Goal: Information Seeking & Learning: Learn about a topic

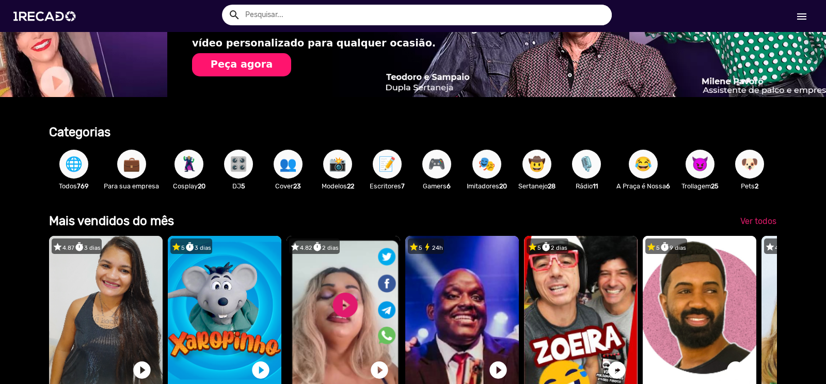
click at [285, 163] on span "👥" at bounding box center [288, 164] width 18 height 29
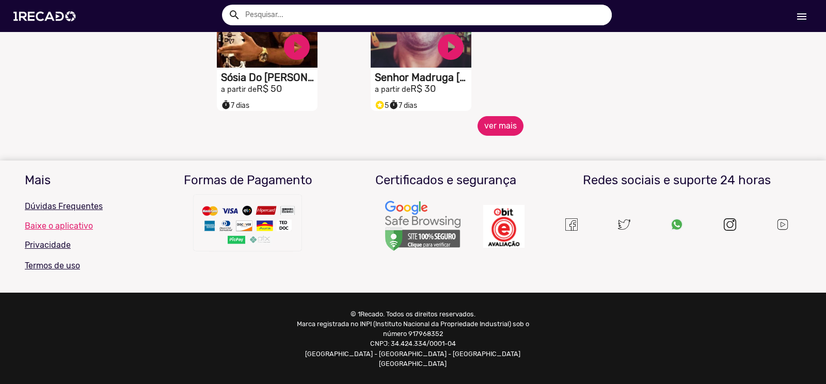
click at [495, 136] on button "ver mais" at bounding box center [501, 126] width 46 height 20
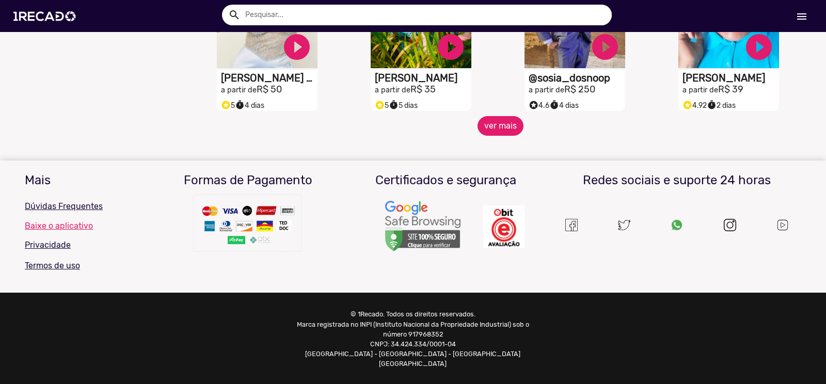
click at [493, 133] on button "ver mais" at bounding box center [501, 126] width 46 height 20
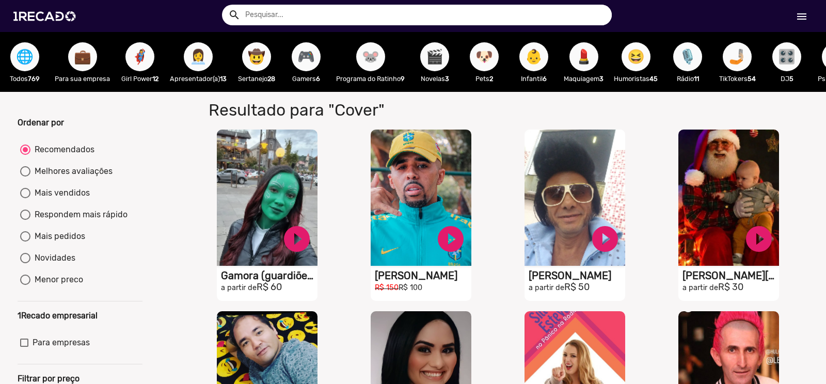
click at [633, 57] on span "😆" at bounding box center [637, 56] width 18 height 29
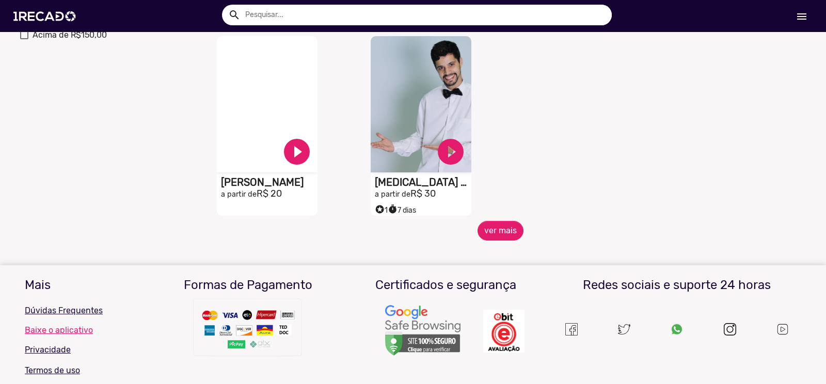
scroll to position [465, 0]
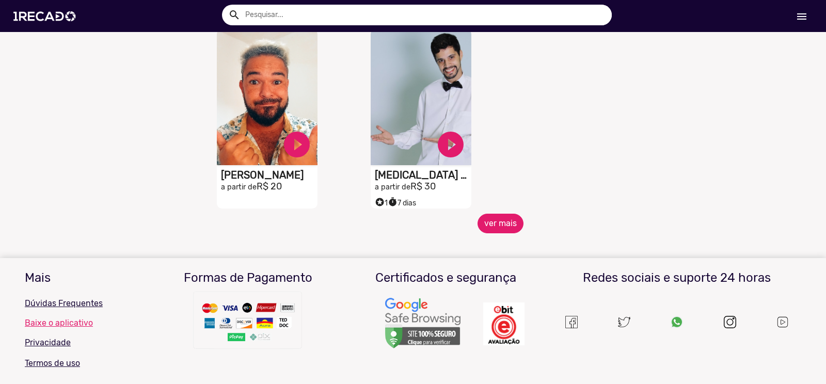
click at [496, 232] on button "ver mais" at bounding box center [501, 224] width 46 height 20
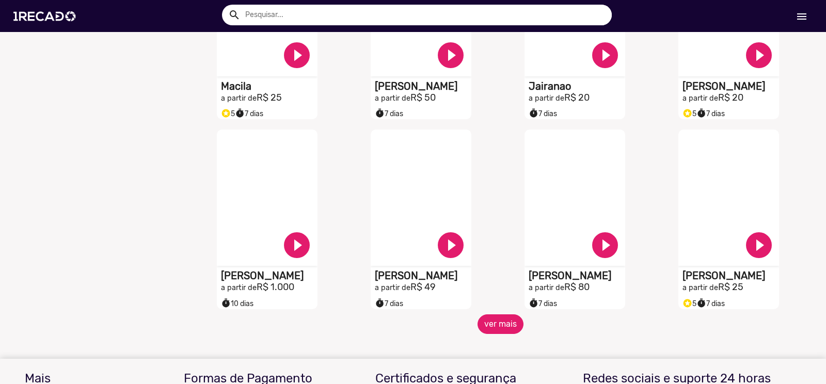
scroll to position [878, 0]
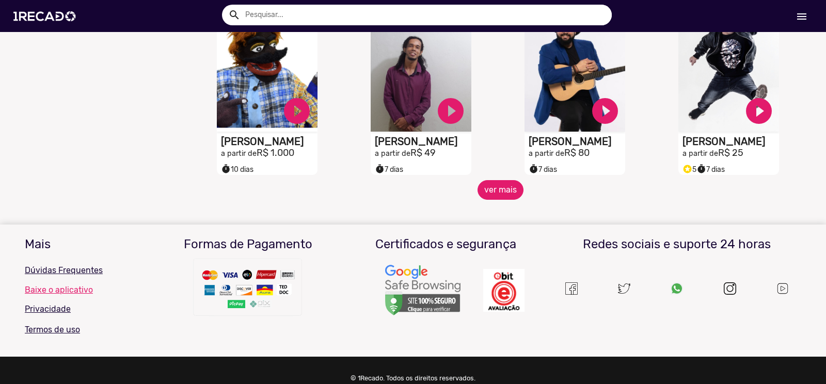
click at [502, 194] on button "ver mais" at bounding box center [501, 190] width 46 height 20
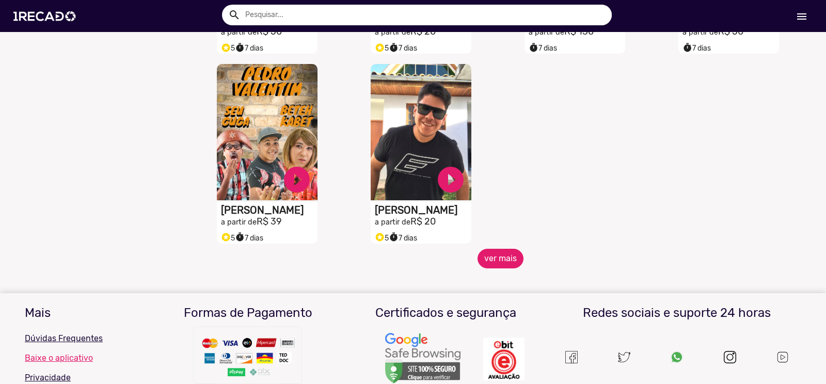
scroll to position [1395, 0]
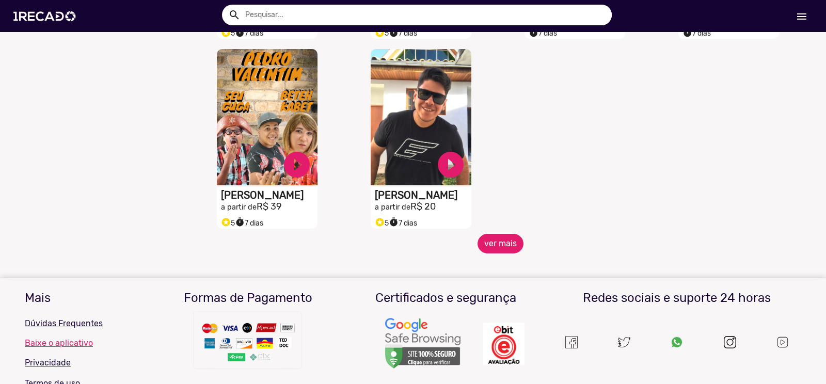
click at [502, 245] on button "ver mais" at bounding box center [501, 244] width 46 height 20
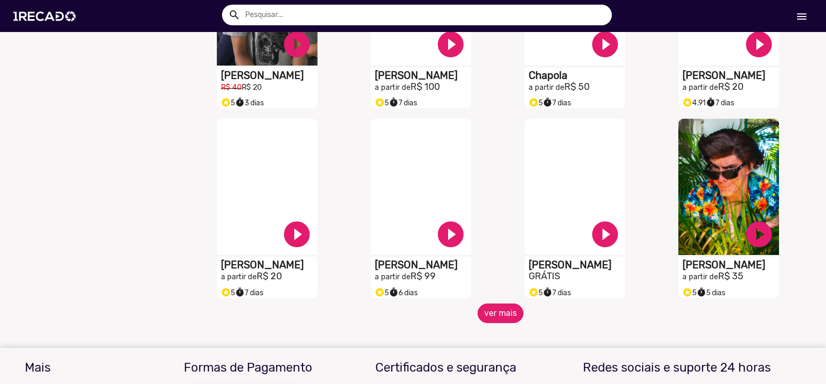
scroll to position [1808, 0]
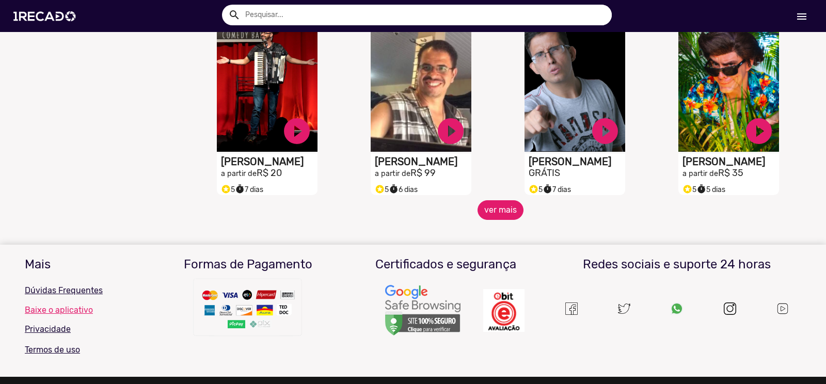
click at [498, 220] on button "ver mais" at bounding box center [501, 210] width 46 height 20
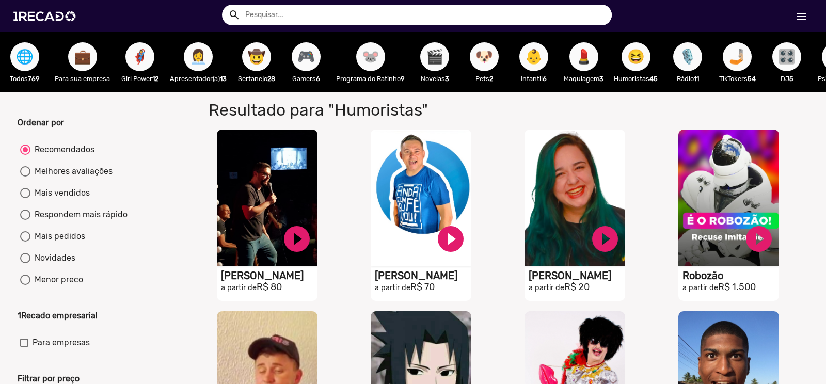
scroll to position [103, 0]
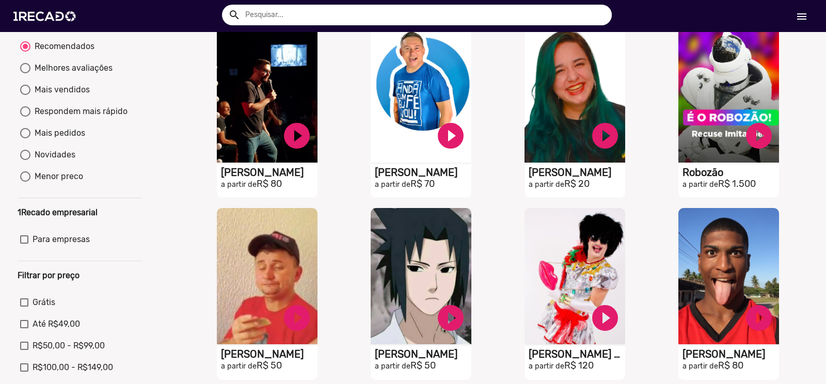
click at [55, 161] on div "Novidades" at bounding box center [52, 155] width 45 height 12
click at [25, 161] on input "Novidades" at bounding box center [25, 160] width 1 height 1
radio input "true"
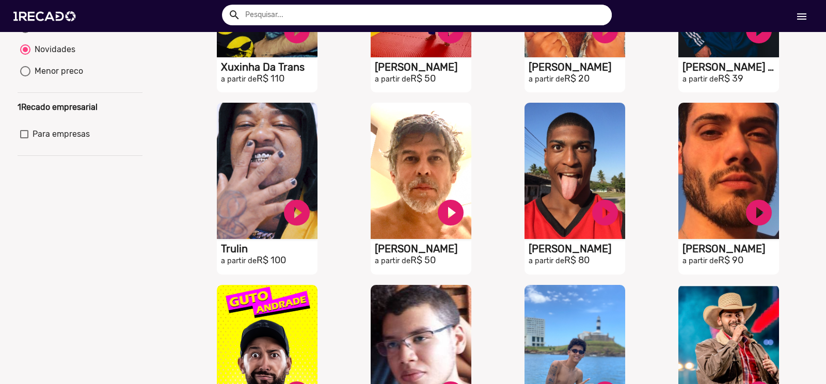
scroll to position [0, 0]
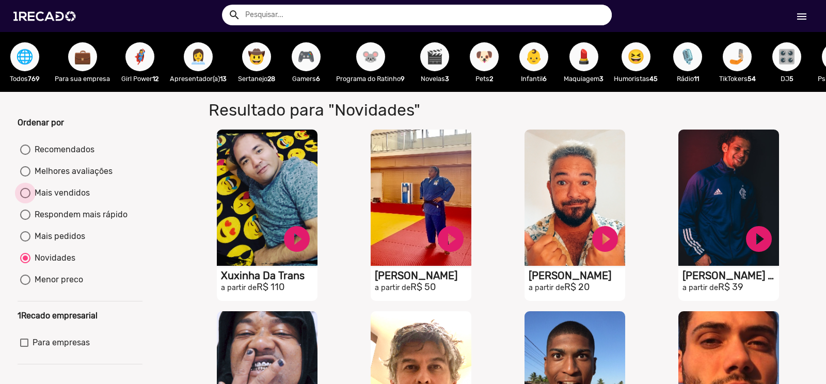
click at [44, 199] on div "Mais vendidos" at bounding box center [59, 193] width 59 height 12
click at [25, 199] on input "Mais vendidos" at bounding box center [25, 198] width 1 height 1
radio input "true"
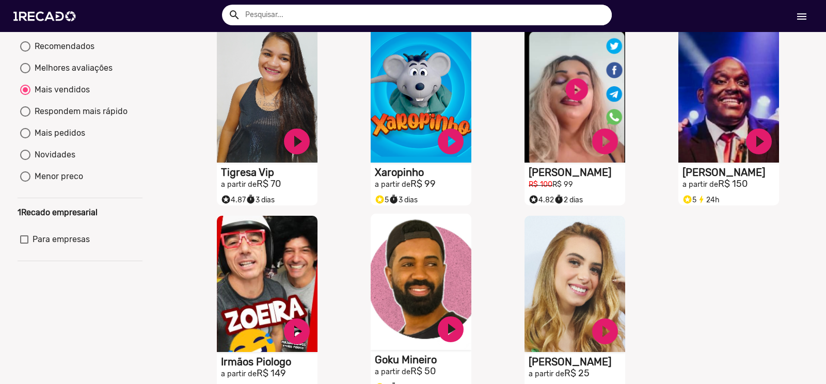
scroll to position [155, 0]
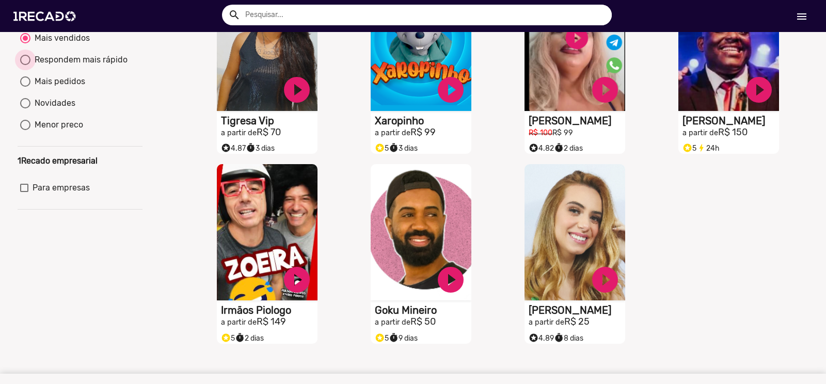
click at [78, 66] on div "Respondem mais rápido" at bounding box center [78, 60] width 97 height 12
click at [25, 66] on input "Respondem mais rápido" at bounding box center [25, 65] width 1 height 1
radio input "true"
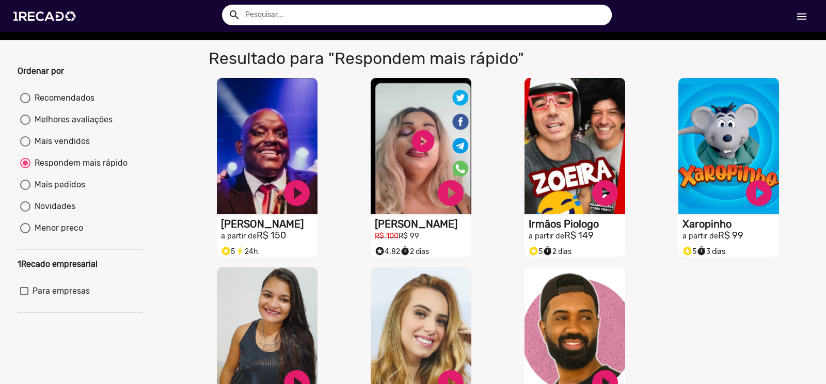
scroll to position [0, 0]
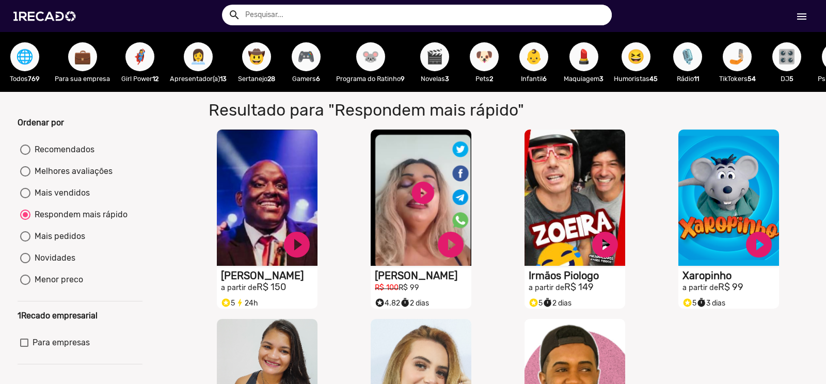
click at [537, 65] on span "👶" at bounding box center [534, 56] width 18 height 29
radio input "true"
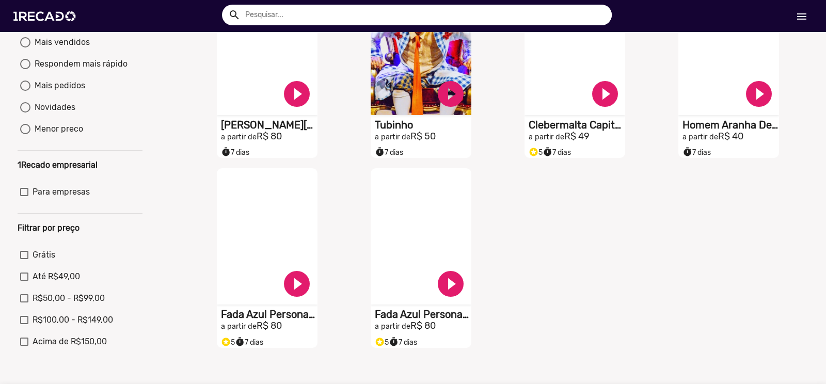
scroll to position [155, 0]
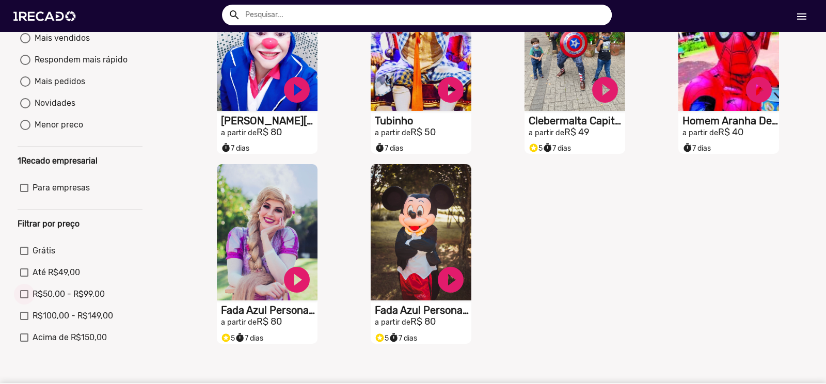
click at [26, 299] on div at bounding box center [24, 294] width 8 height 8
click at [24, 299] on input "R$50,00 - R$99,00" at bounding box center [24, 299] width 1 height 1
checkbox input "true"
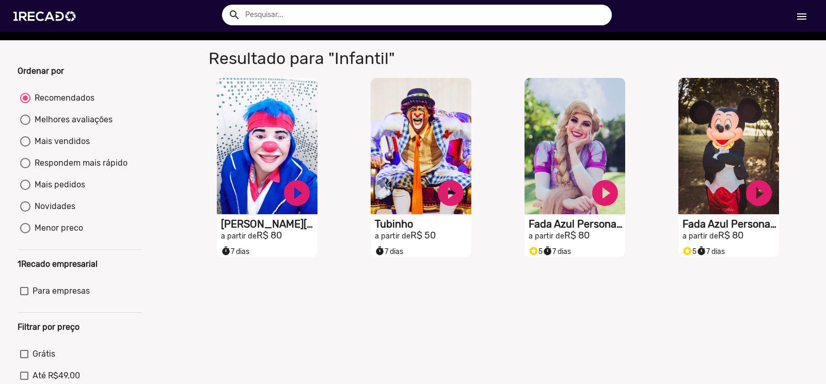
scroll to position [0, 0]
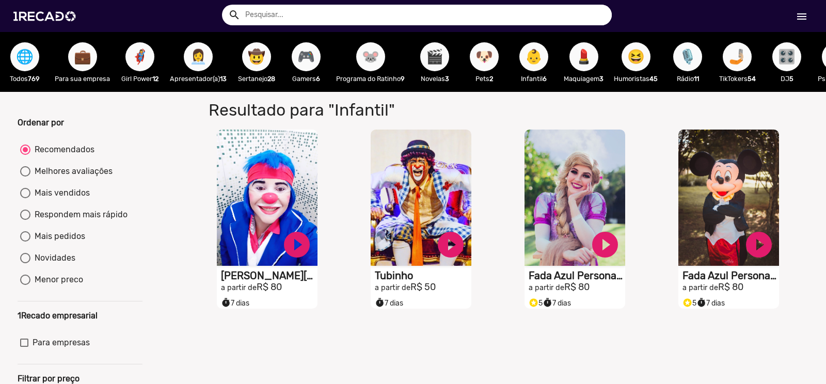
click at [802, 12] on mat-icon "menu" at bounding box center [802, 16] width 12 height 12
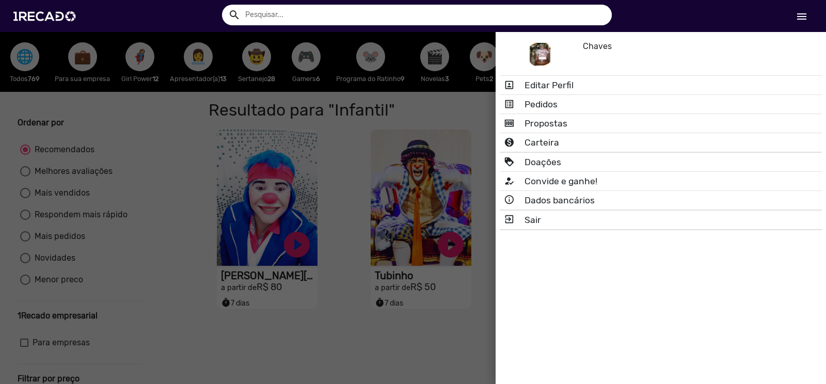
click at [345, 46] on div at bounding box center [413, 192] width 826 height 384
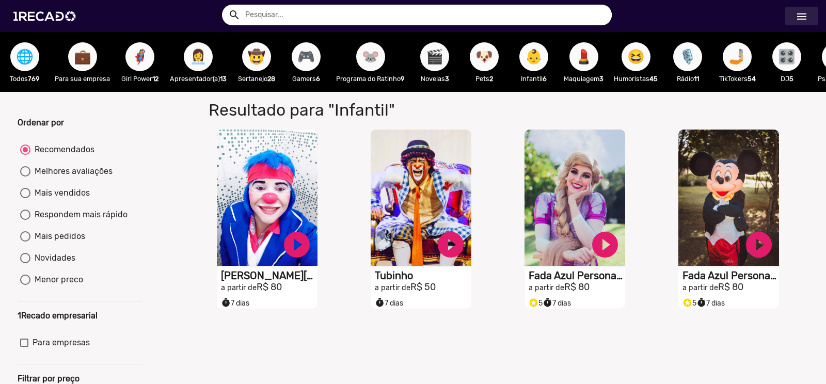
click at [805, 20] on mat-icon "menu" at bounding box center [802, 16] width 12 height 12
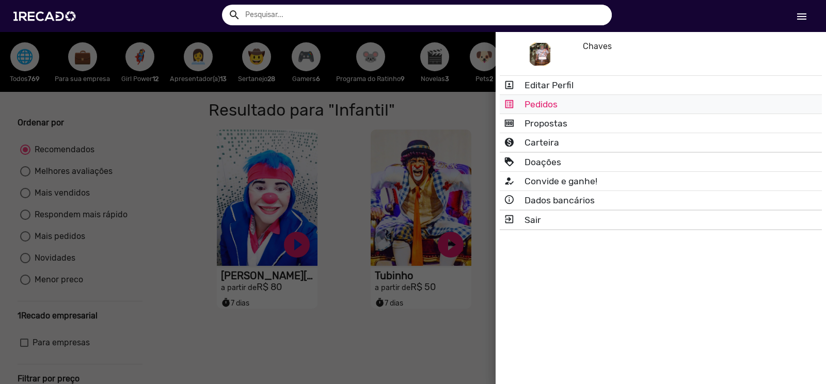
click at [530, 103] on link "list_alt Pedidos" at bounding box center [661, 104] width 322 height 19
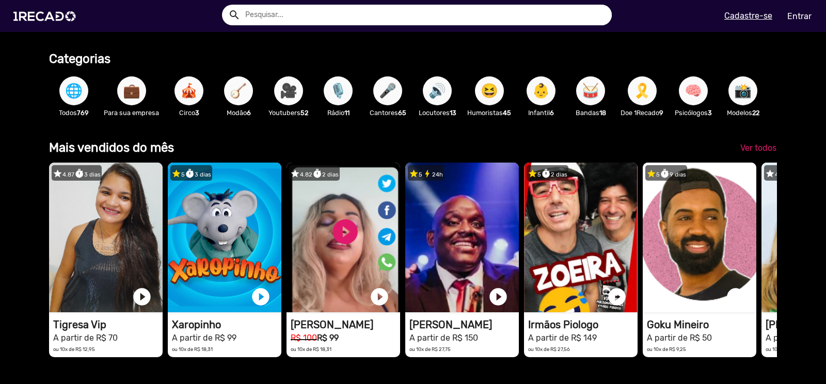
scroll to position [0, 818]
click at [792, 16] on link "Entrar" at bounding box center [800, 16] width 38 height 18
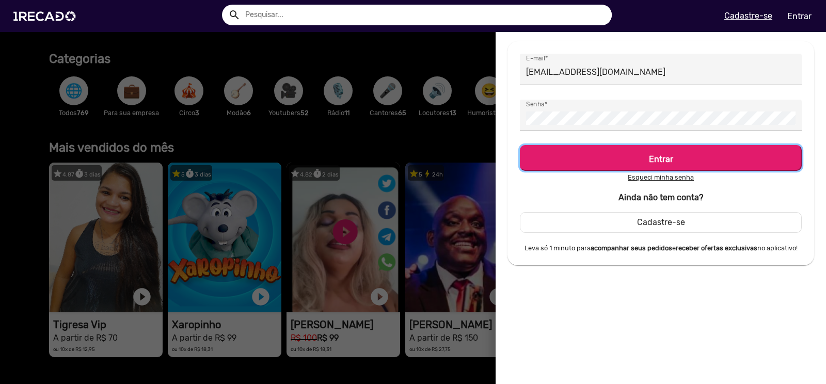
scroll to position [0, 1635]
click at [678, 159] on h5 "Entrar" at bounding box center [660, 157] width 263 height 14
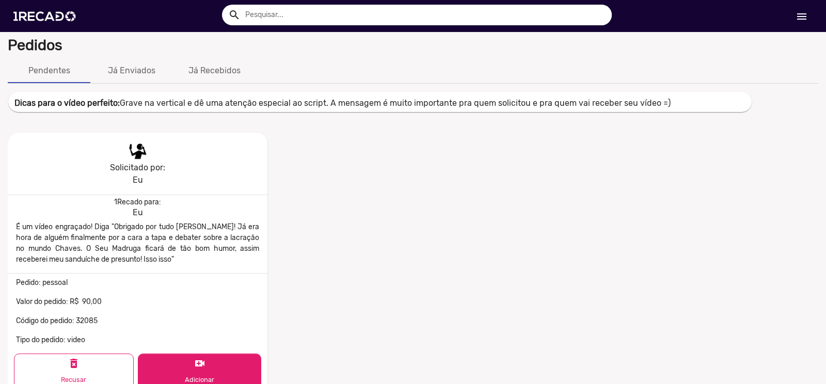
scroll to position [52, 0]
